Goal: Information Seeking & Learning: Check status

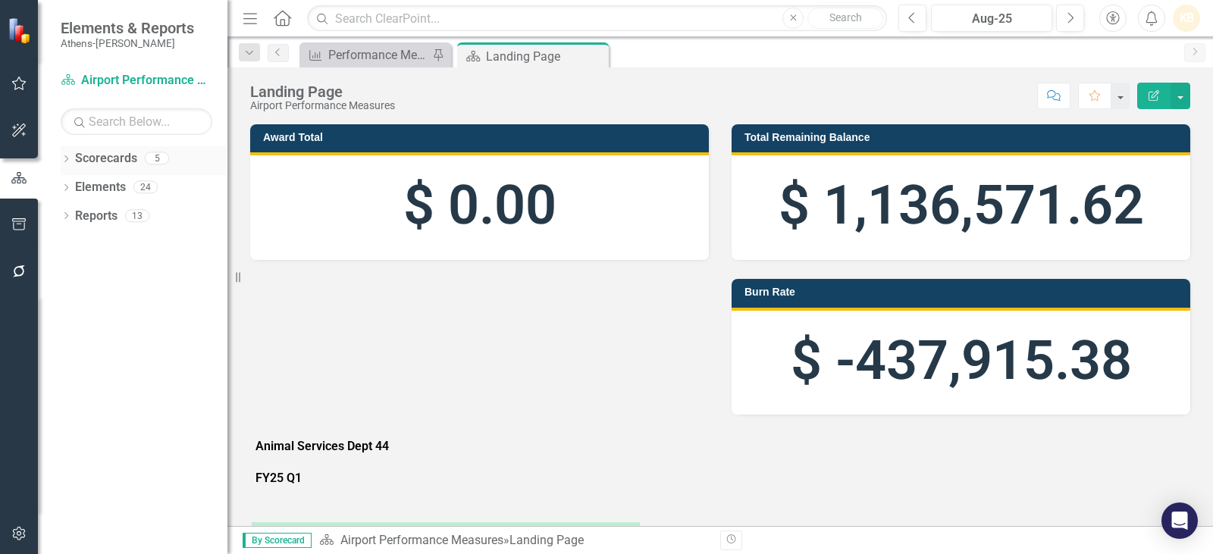
click at [80, 159] on link "Scorecards" at bounding box center [106, 158] width 62 height 17
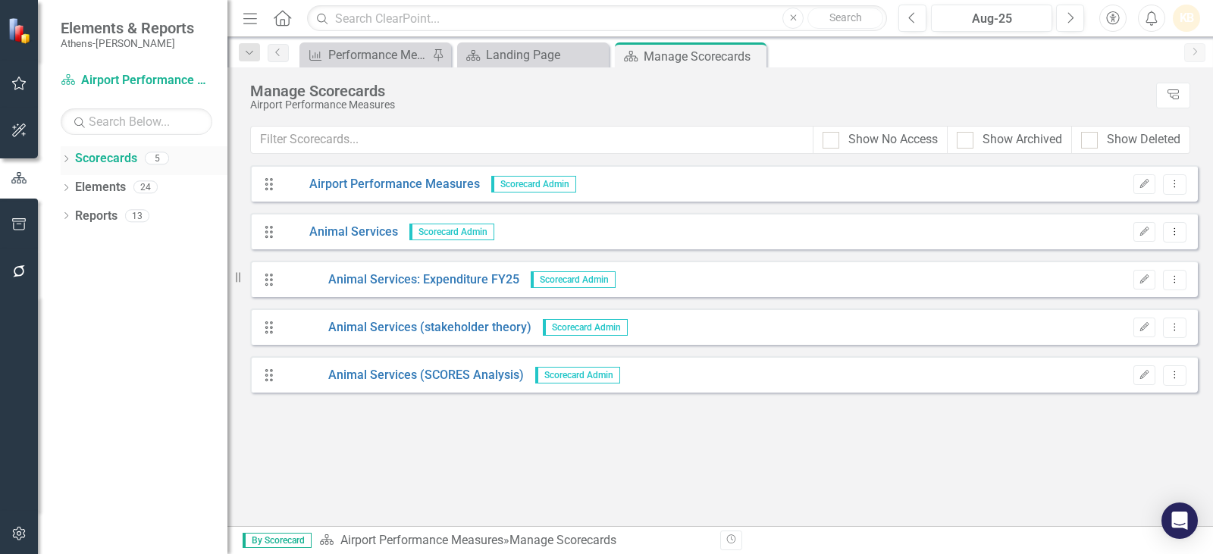
click at [69, 163] on icon "Dropdown" at bounding box center [66, 160] width 11 height 8
click at [97, 214] on link "Animal Services" at bounding box center [155, 216] width 144 height 17
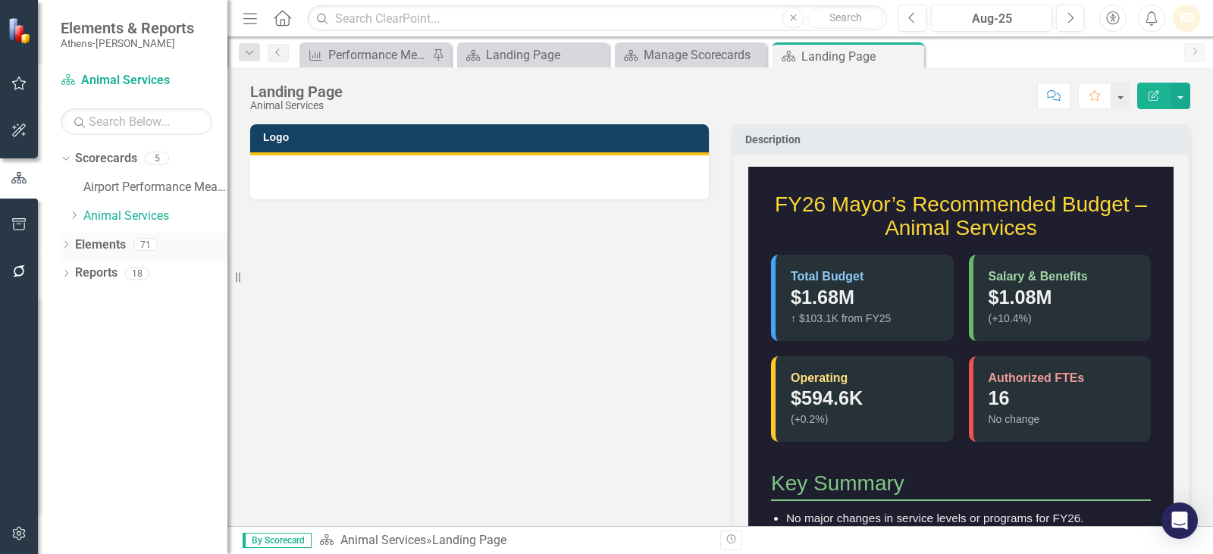
click at [73, 240] on div "Dropdown Elements 71" at bounding box center [144, 247] width 167 height 29
click at [83, 218] on div "Dropdown" at bounding box center [75, 216] width 15 height 13
click at [118, 240] on link "Animal Services: Expenditure FY25" at bounding box center [163, 245] width 129 height 17
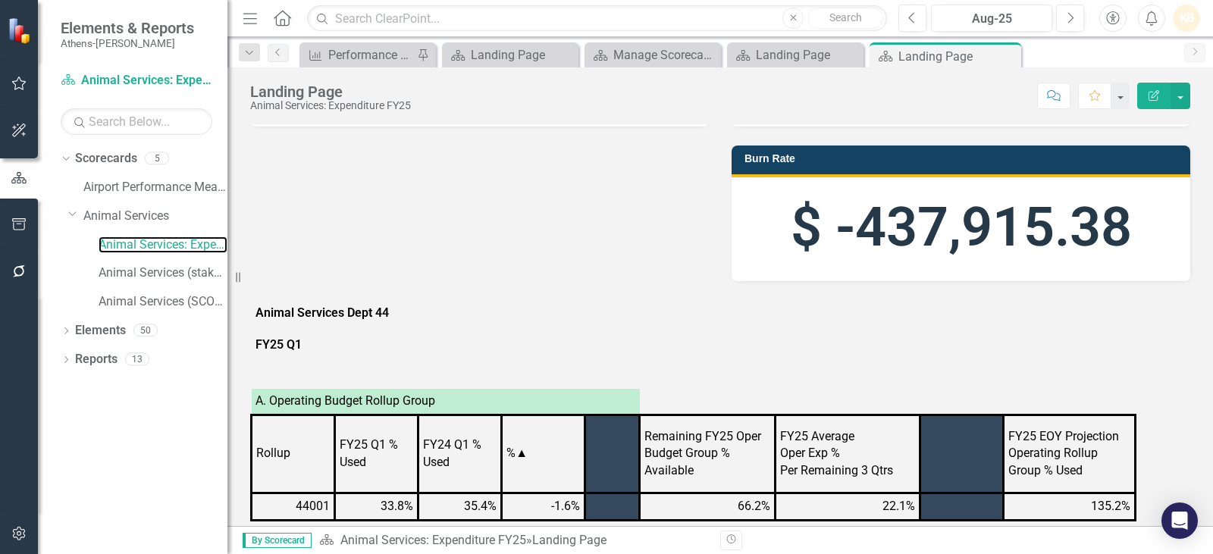
scroll to position [379, 0]
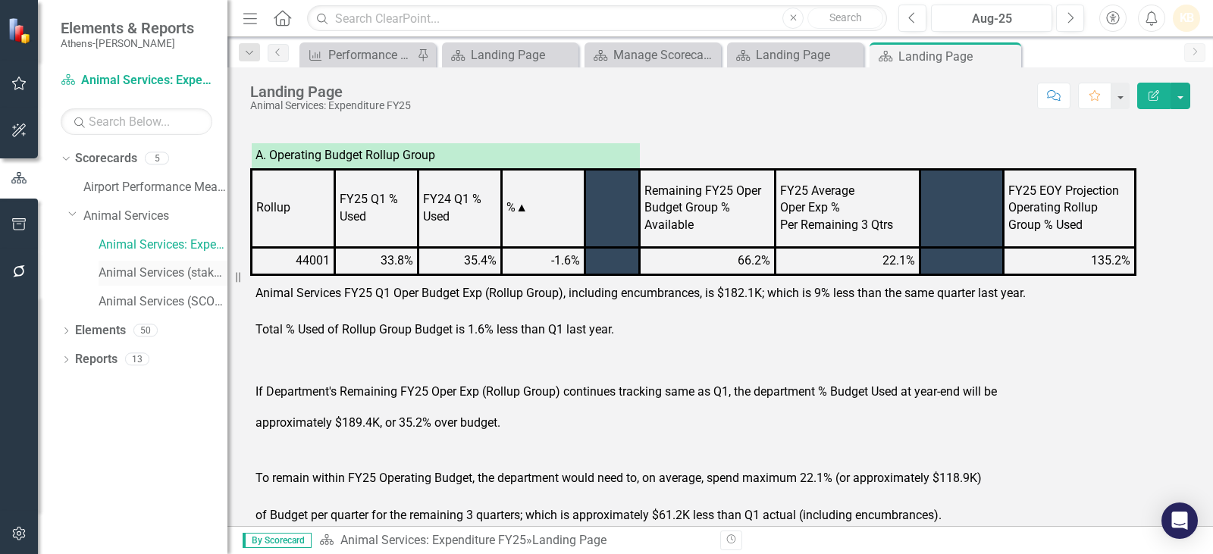
click at [158, 279] on link "Animal Services (stakeholder theory)" at bounding box center [163, 273] width 129 height 17
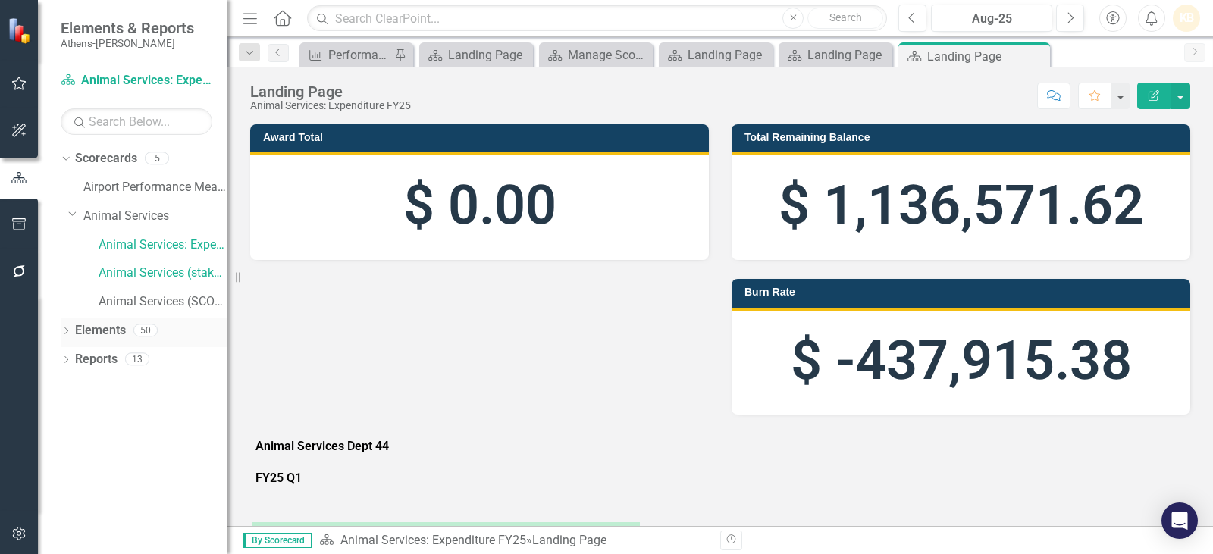
click at [82, 331] on link "Elements" at bounding box center [100, 330] width 51 height 17
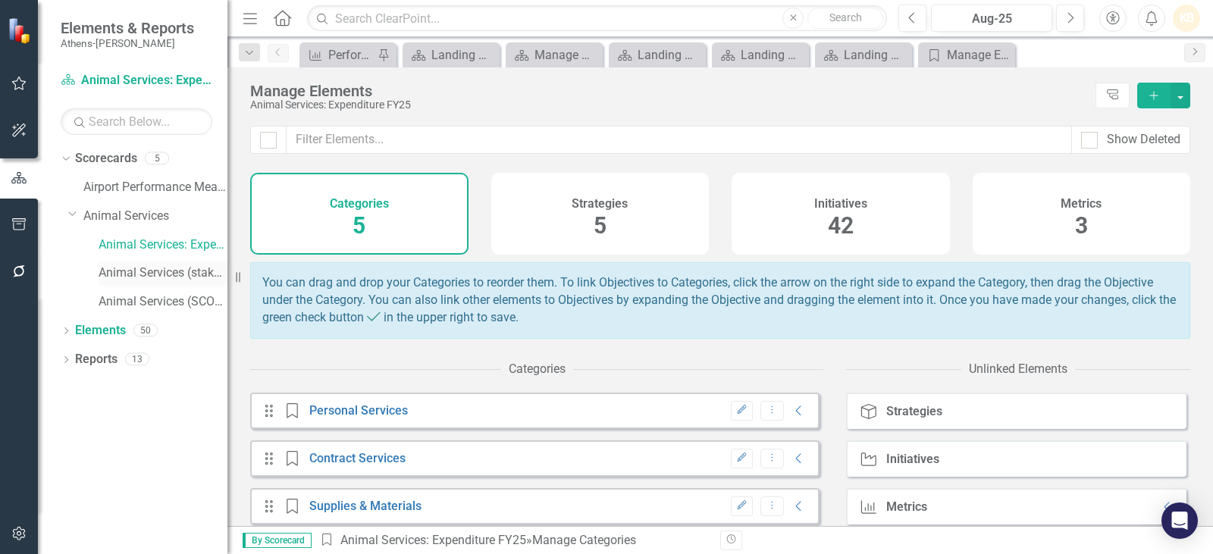
click at [159, 273] on link "Animal Services (stakeholder theory)" at bounding box center [163, 273] width 129 height 17
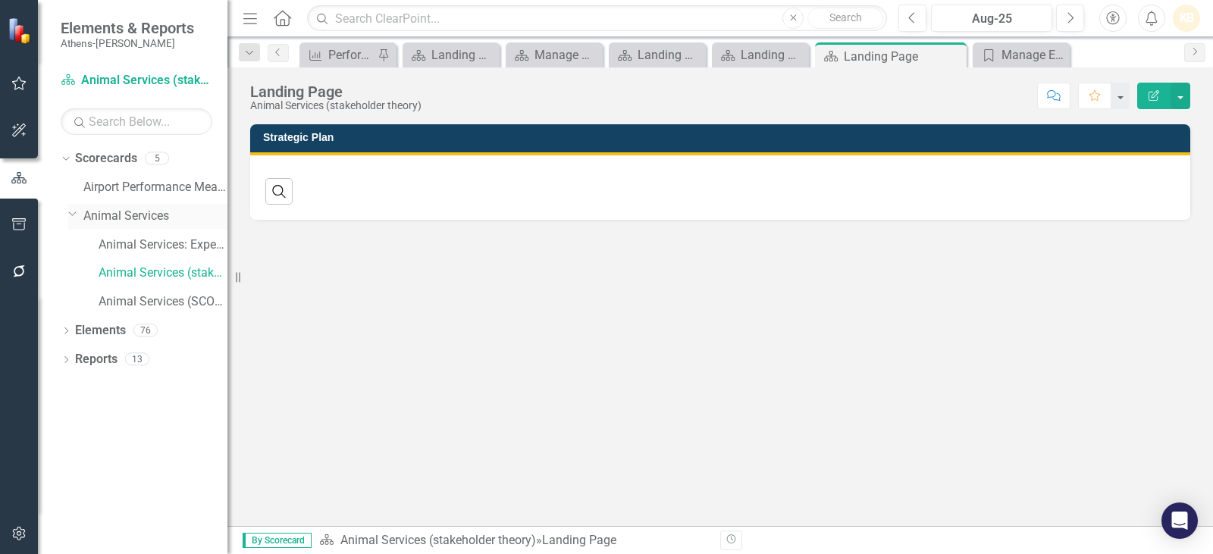
click at [168, 221] on link "Animal Services" at bounding box center [155, 216] width 144 height 17
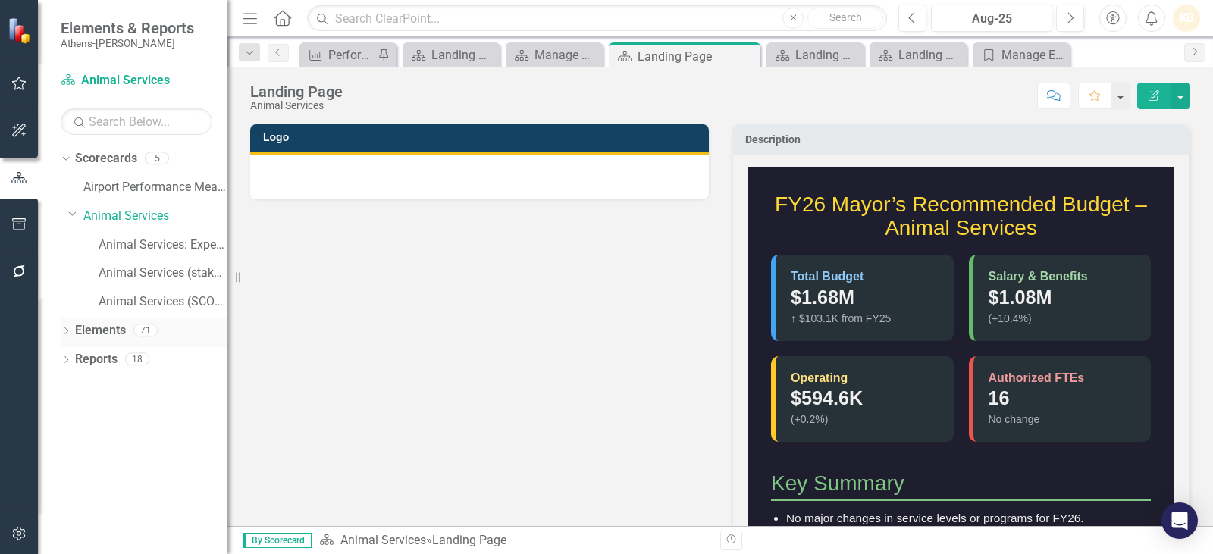
click at [97, 332] on link "Elements" at bounding box center [100, 330] width 51 height 17
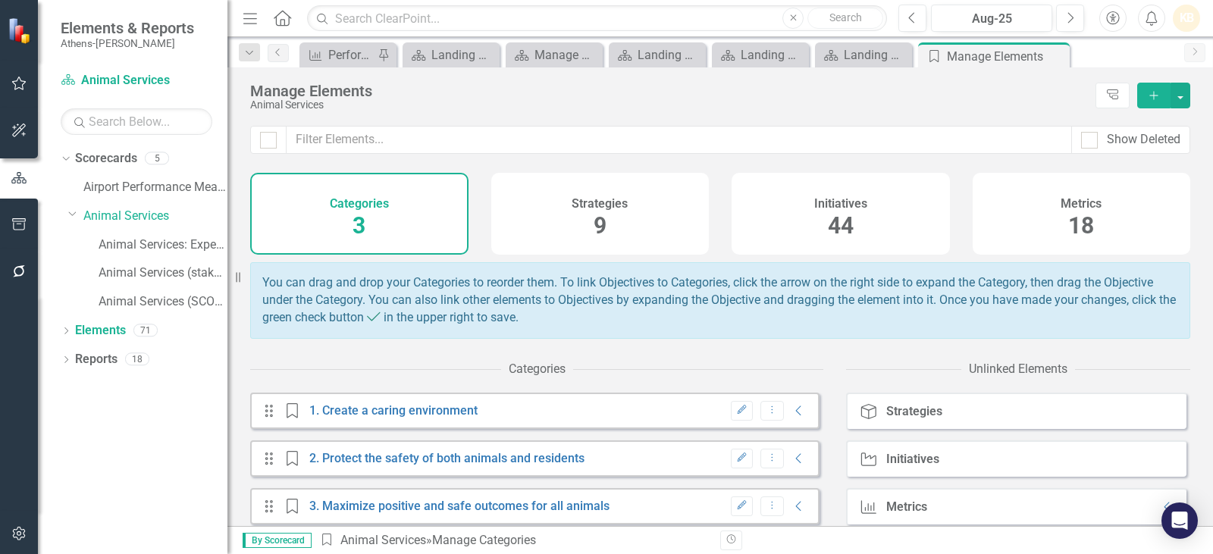
click at [1076, 232] on span "18" at bounding box center [1081, 225] width 26 height 27
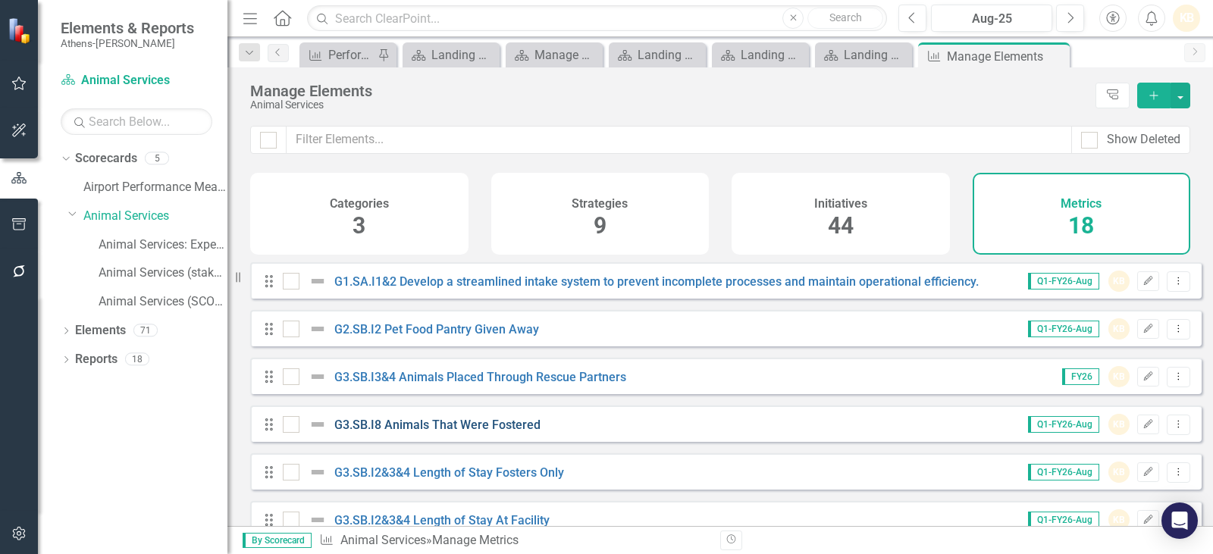
click at [446, 432] on link "G3.SB.I8 Animals That Were Fostered" at bounding box center [437, 425] width 206 height 14
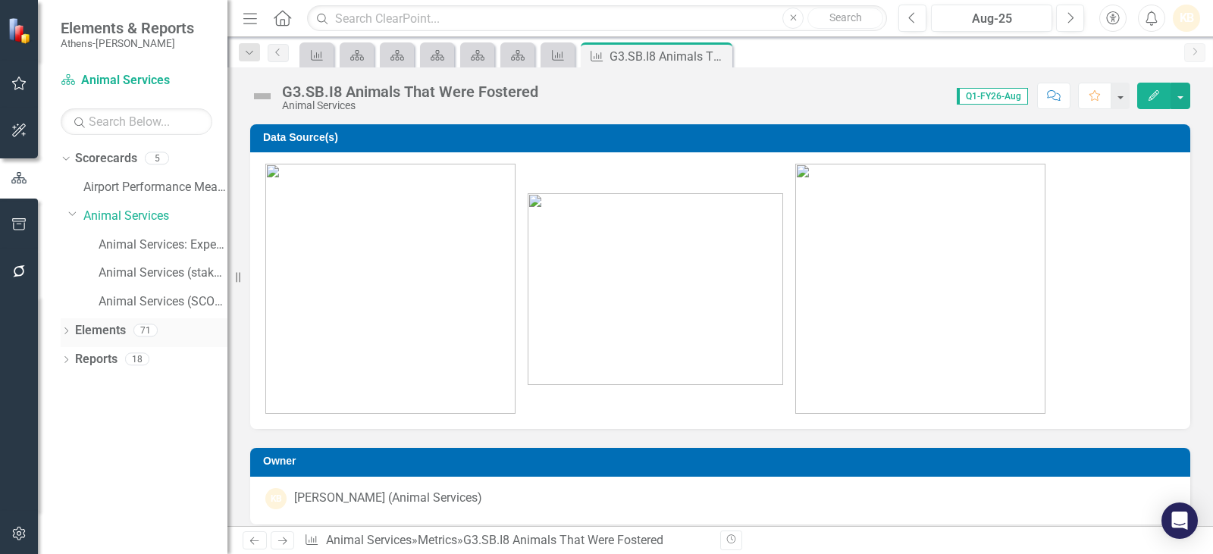
click at [98, 331] on link "Elements" at bounding box center [100, 330] width 51 height 17
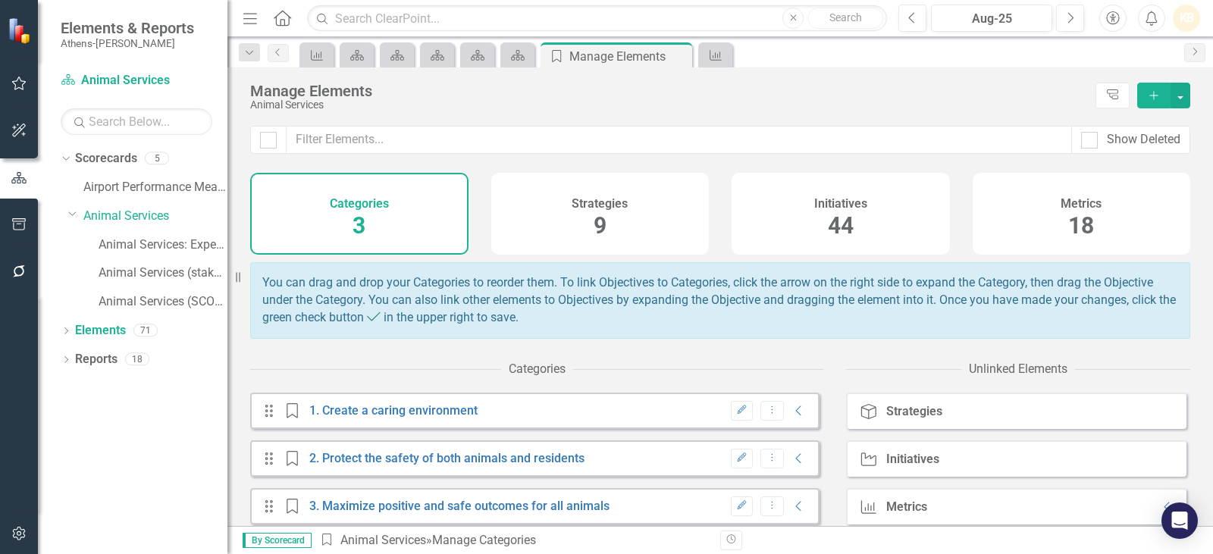
click at [1070, 198] on h4 "Metrics" at bounding box center [1081, 204] width 41 height 14
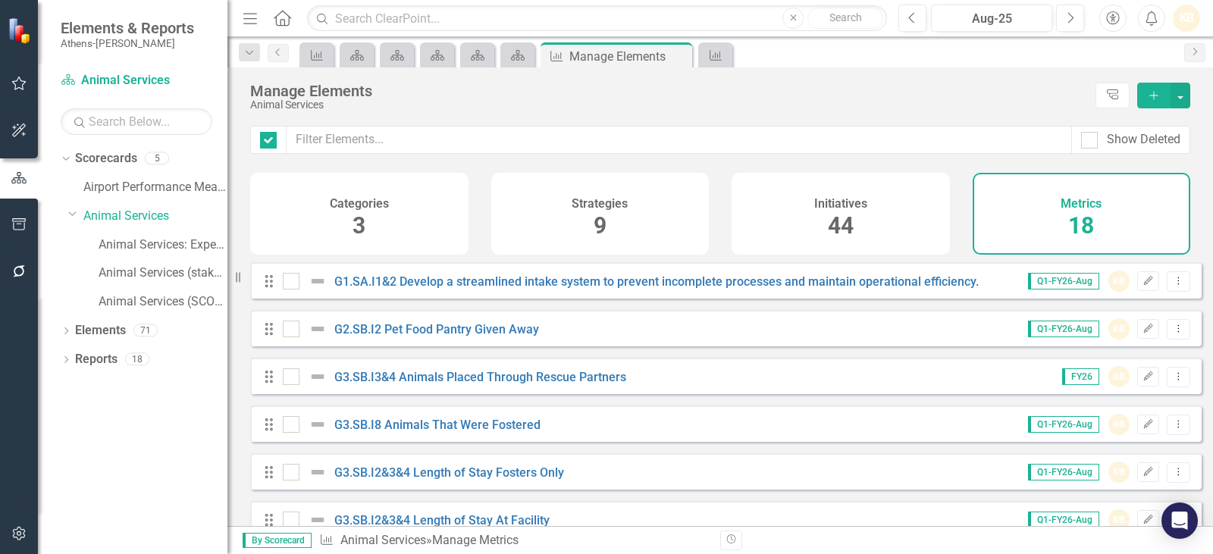
checkbox input "false"
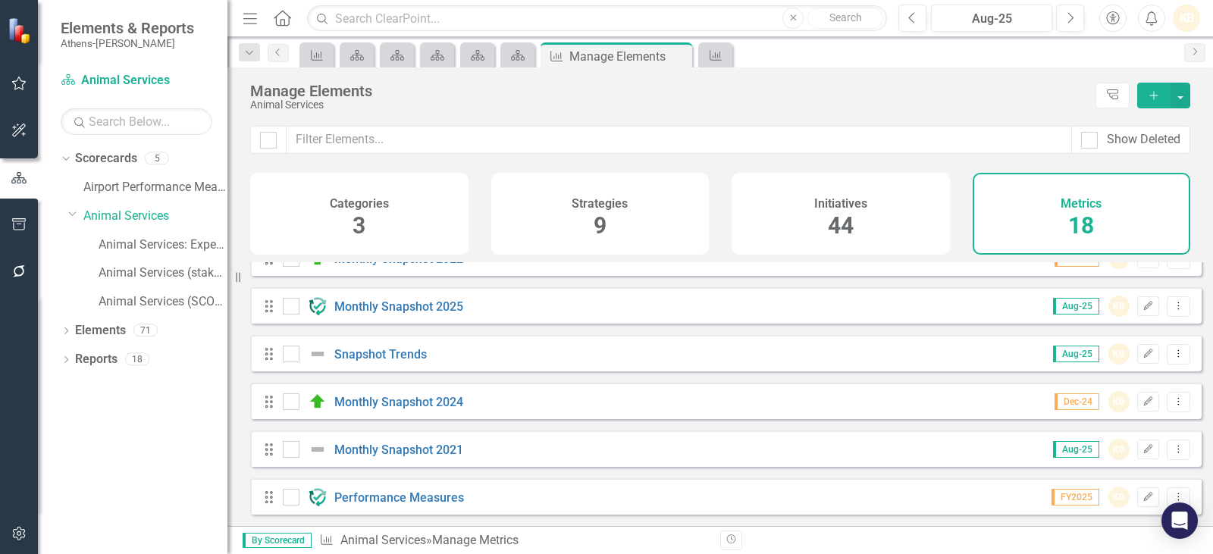
scroll to position [607, 0]
click at [406, 397] on link "Monthly Snapshot 2024" at bounding box center [398, 402] width 129 height 14
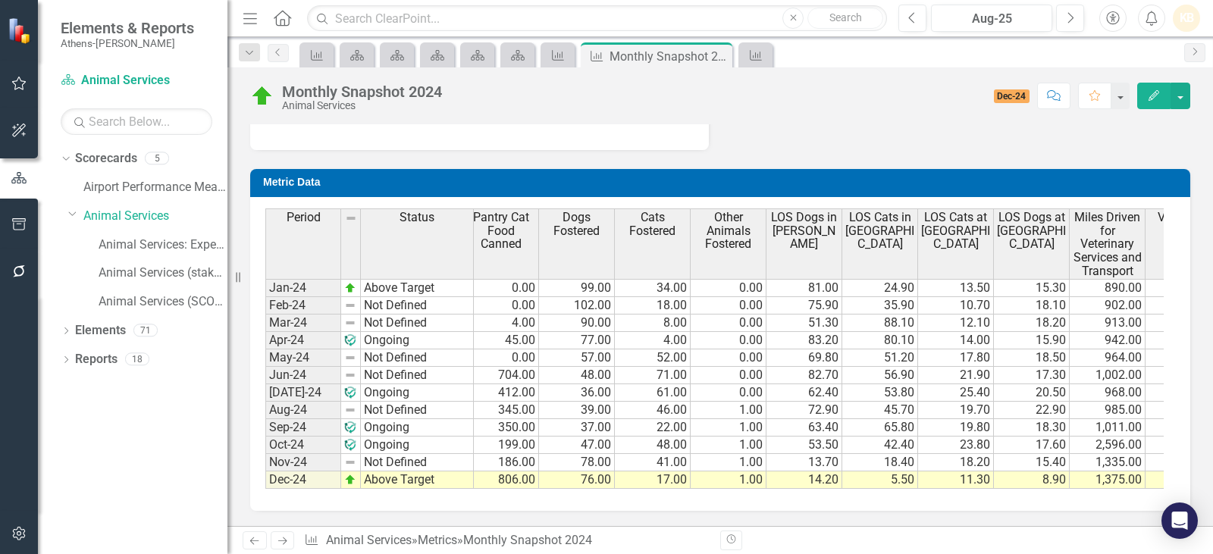
scroll to position [0, 468]
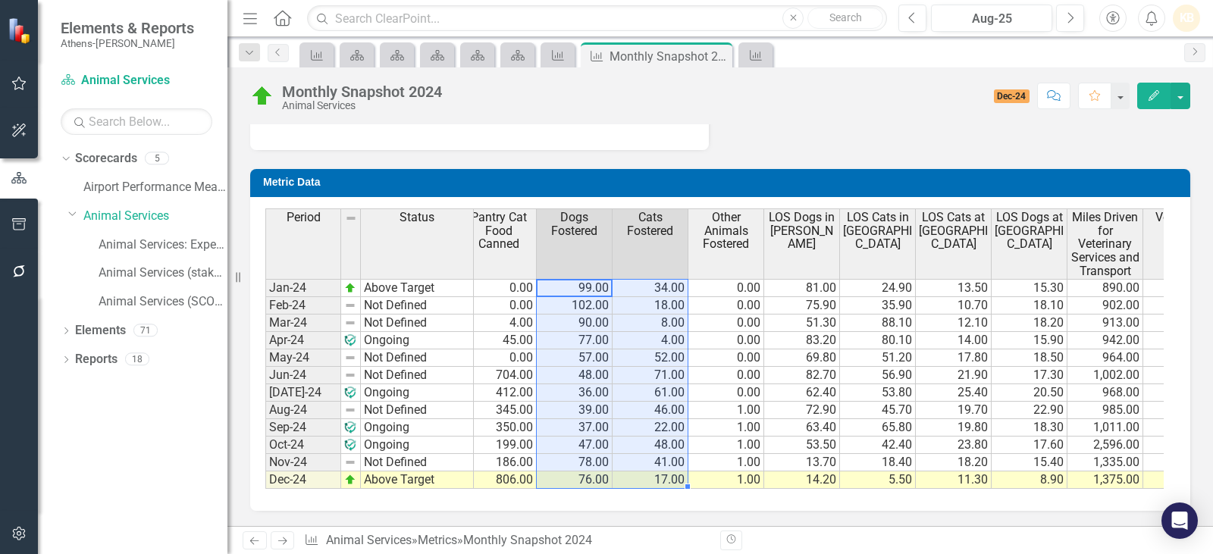
drag, startPoint x: 567, startPoint y: 278, endPoint x: 635, endPoint y: 437, distance: 172.2
click at [637, 474] on tbody "Jan-24 Above Target 2,625.00 92.68% 100.00% 211.00 50.00 0.00 0.00 99.00 34.00 …" at bounding box center [888, 384] width 2180 height 210
click at [640, 279] on td "34.00" at bounding box center [651, 288] width 76 height 18
